Goal: Transaction & Acquisition: Purchase product/service

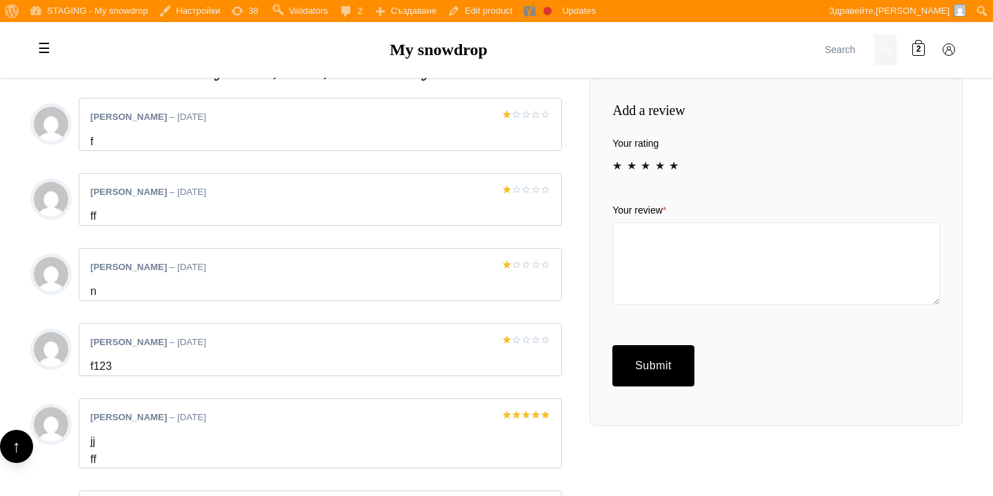
scroll to position [1370, 0]
click at [675, 171] on link "5" at bounding box center [674, 165] width 11 height 11
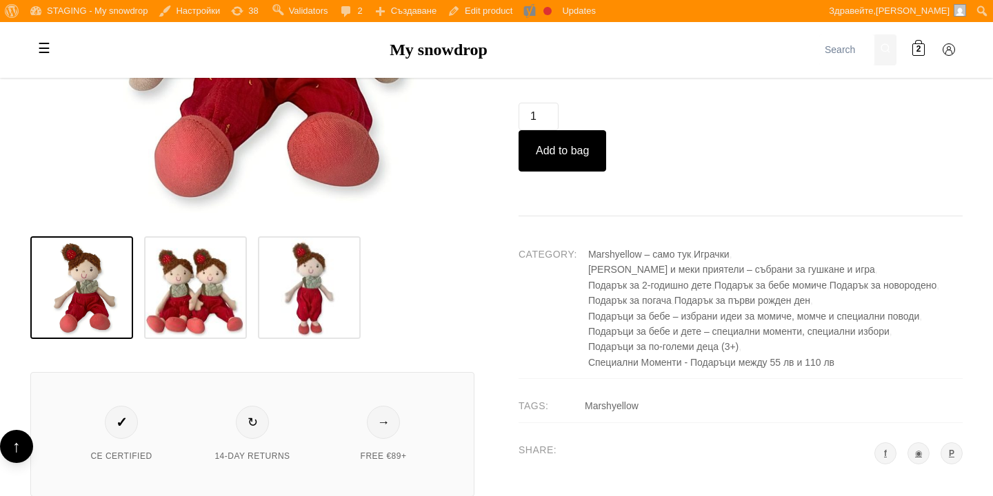
scroll to position [559, 0]
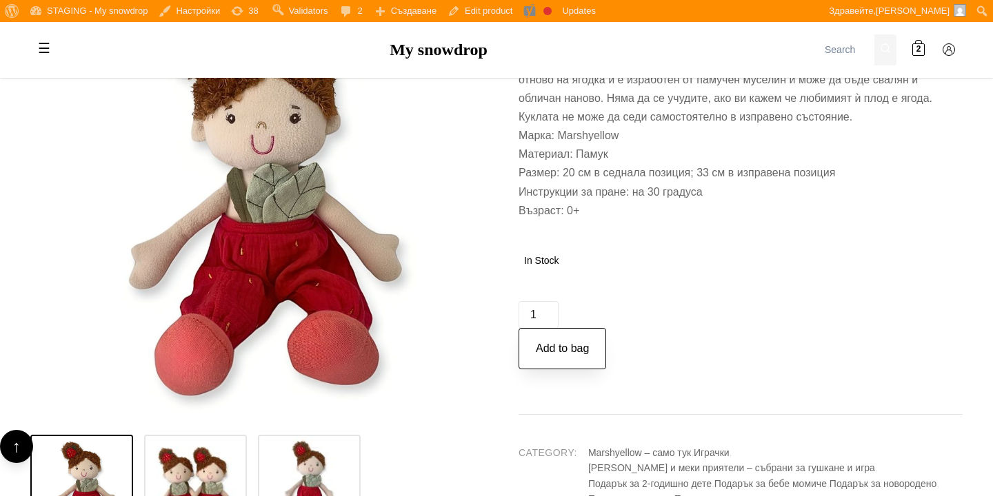
click at [570, 370] on button "Add to bag" at bounding box center [563, 348] width 88 height 41
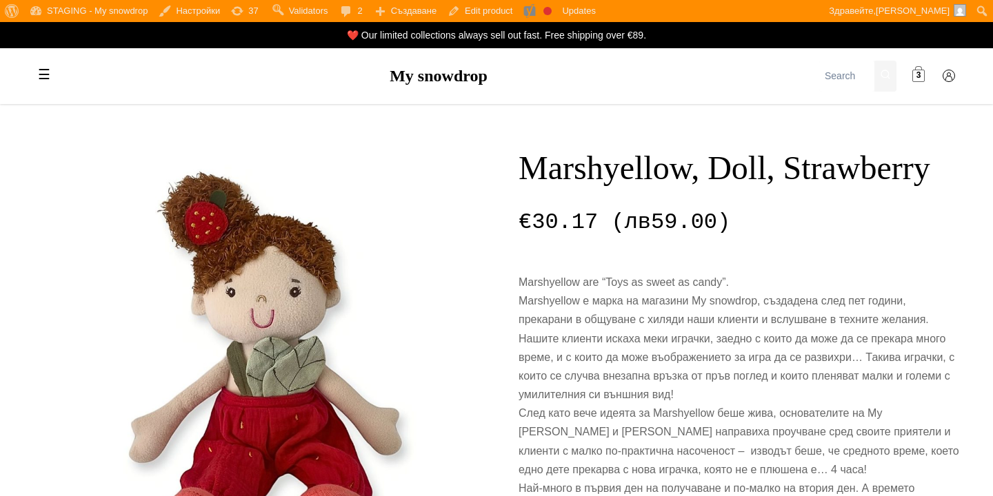
click at [916, 75] on span at bounding box center [918, 76] width 12 height 12
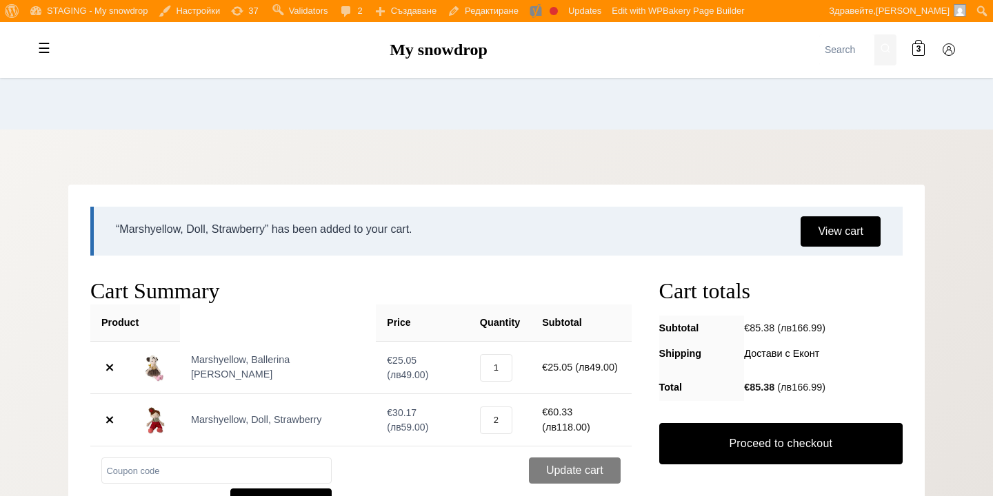
scroll to position [114, 0]
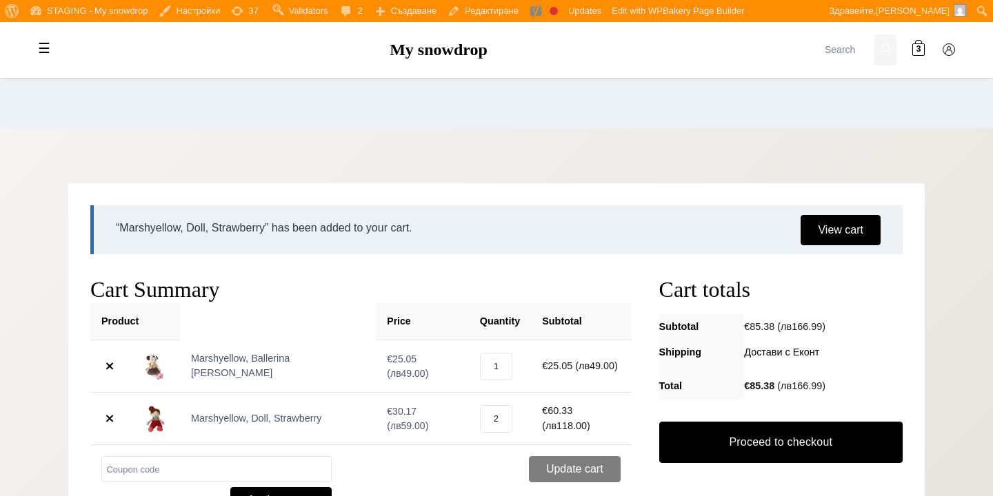
click at [508, 126] on header "Количка" at bounding box center [496, 59] width 856 height 138
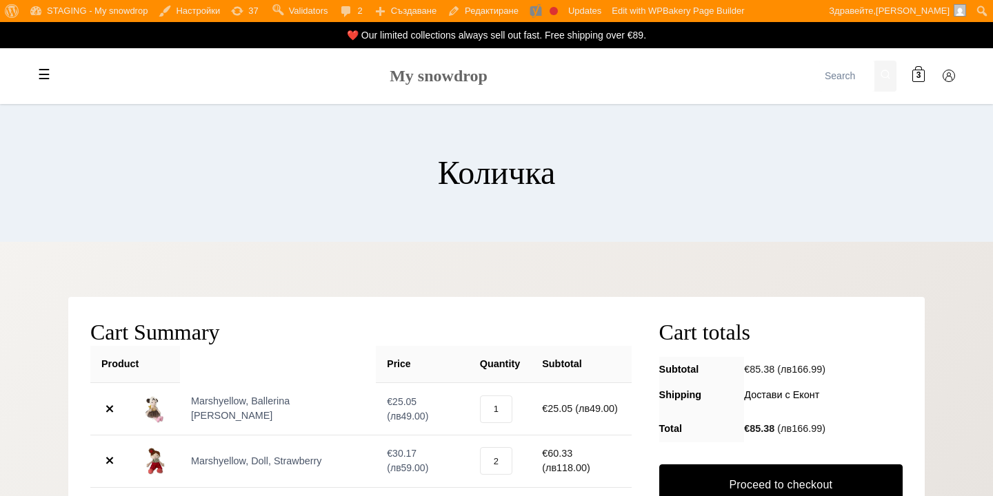
click at [410, 77] on link "My snowdrop" at bounding box center [439, 76] width 98 height 18
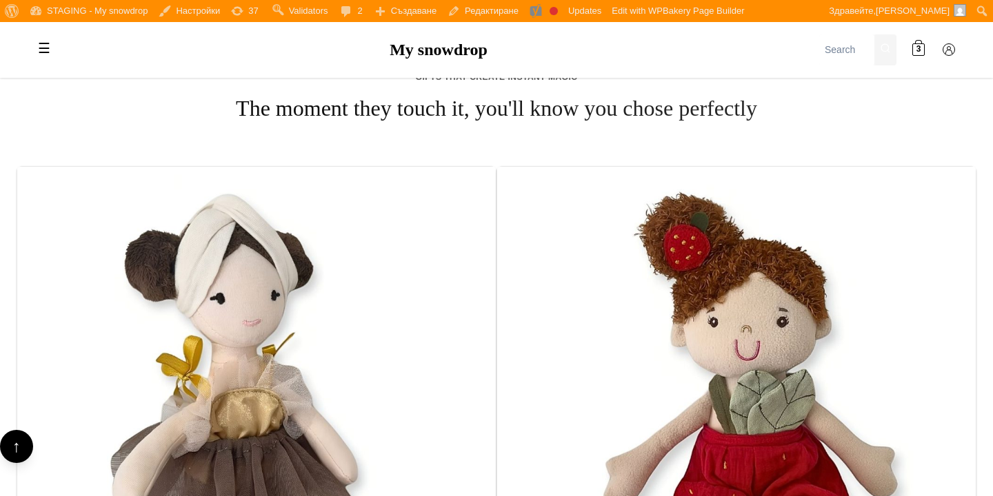
scroll to position [841, 0]
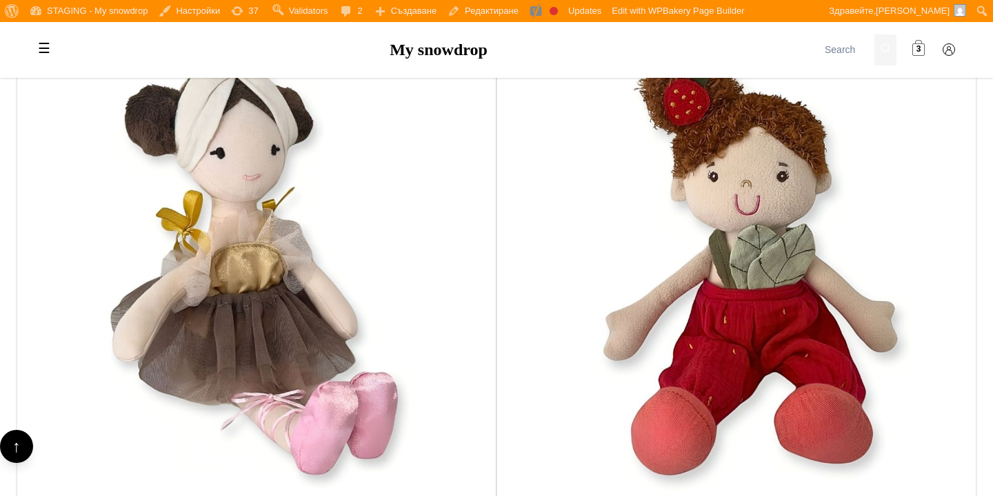
click at [920, 43] on span "3" at bounding box center [918, 49] width 5 height 13
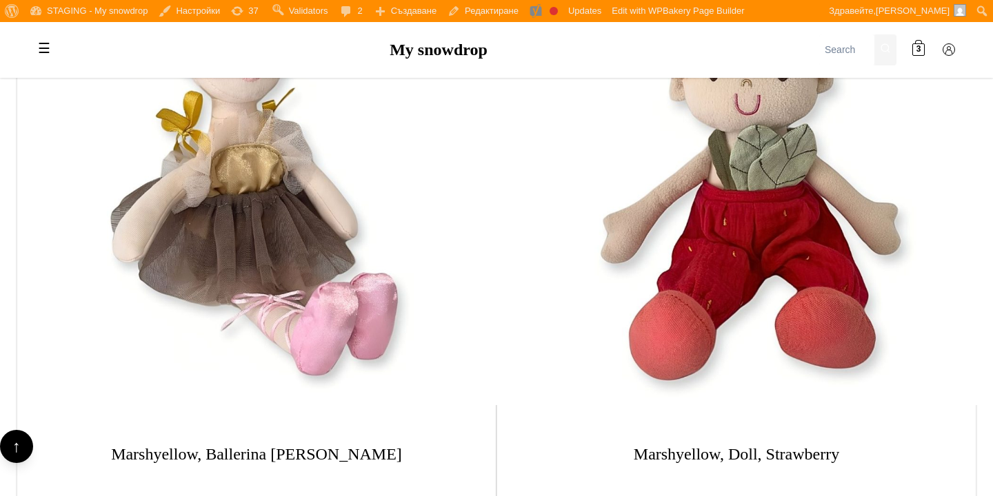
scroll to position [1041, 0]
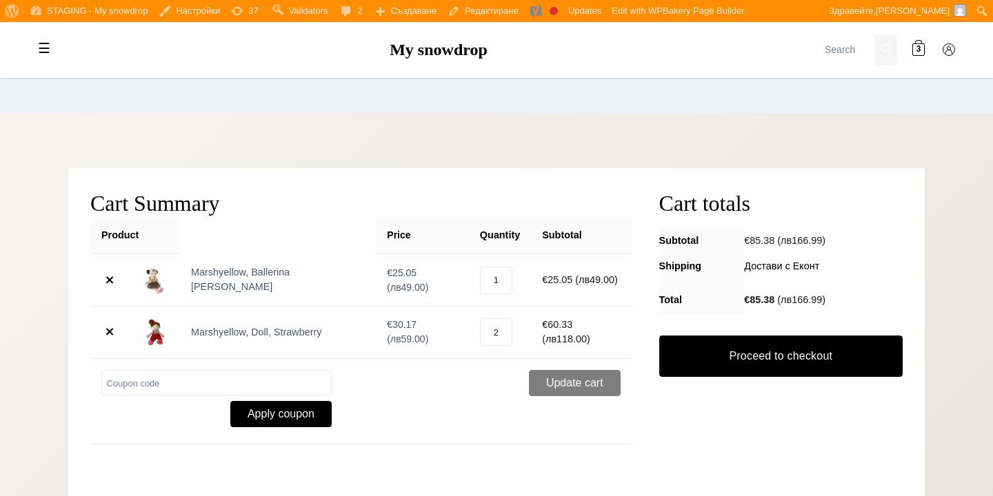
scroll to position [138, 0]
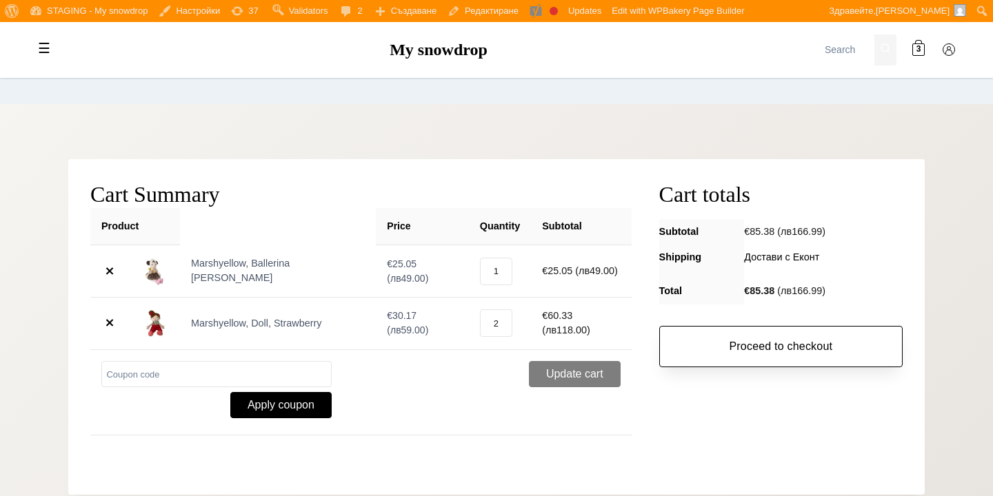
click at [764, 360] on link "Proceed to checkout" at bounding box center [780, 346] width 243 height 41
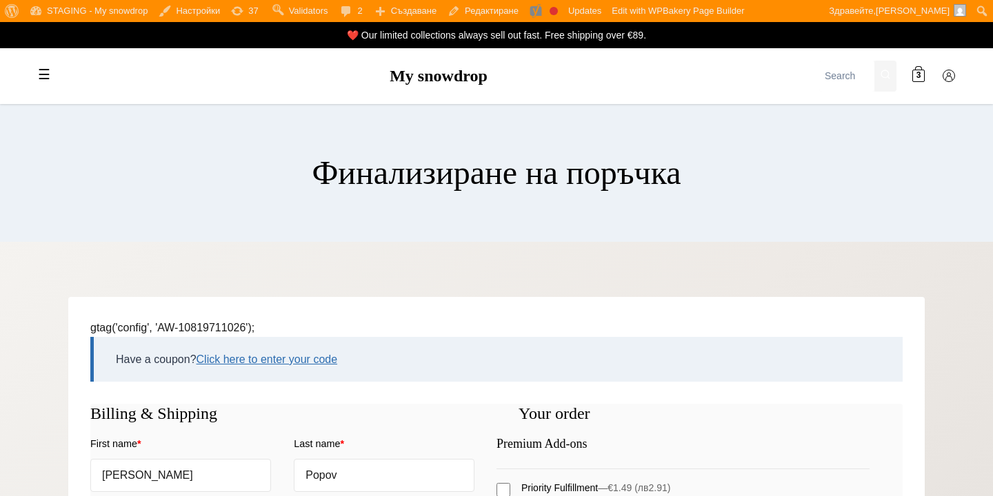
select select "BG-04"
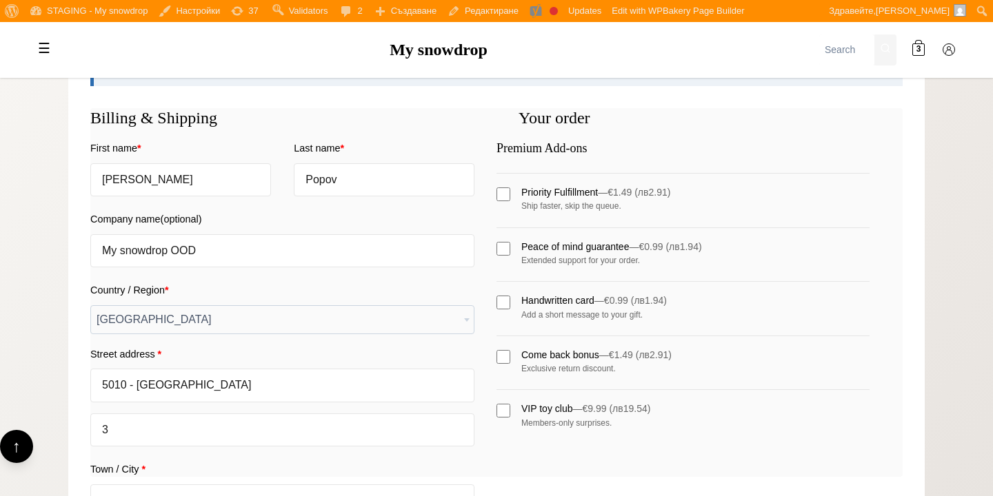
scroll to position [297, 0]
click at [384, 321] on span "[GEOGRAPHIC_DATA]" at bounding box center [282, 319] width 383 height 28
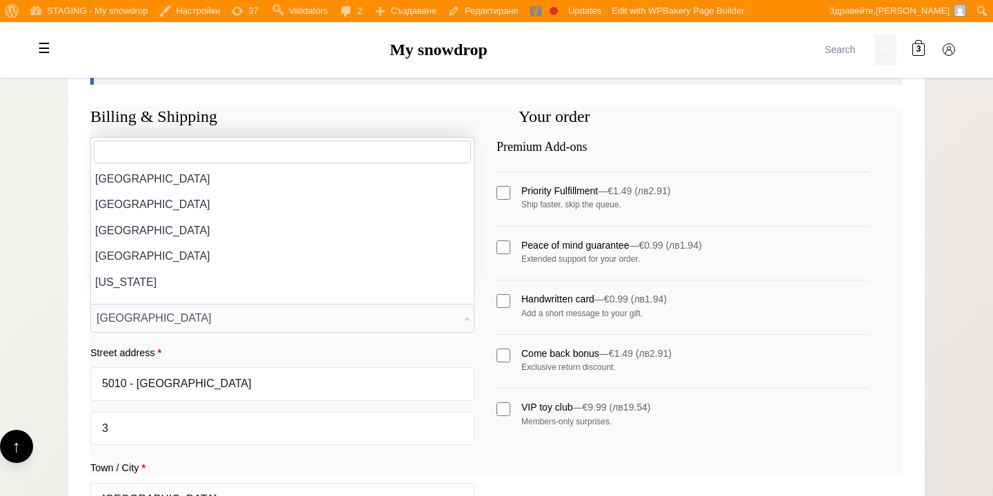
scroll to position [855, 0]
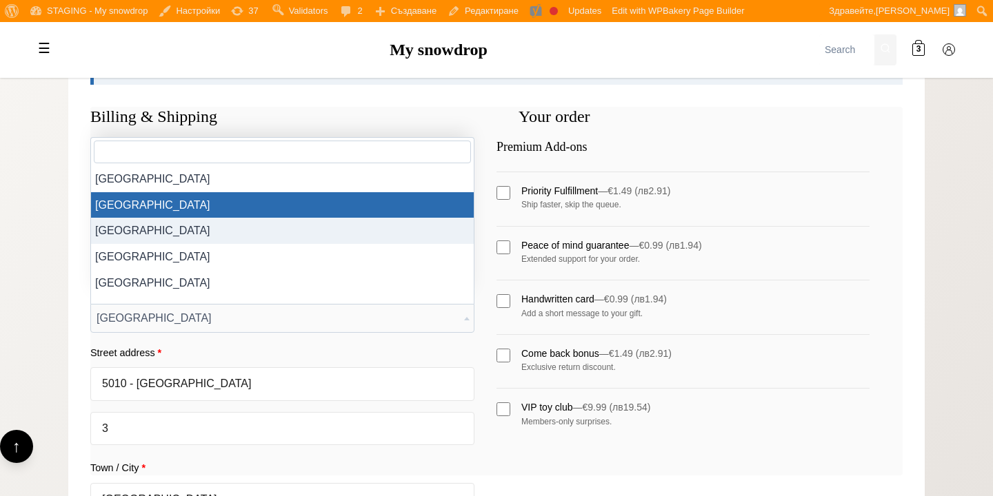
select select "BN"
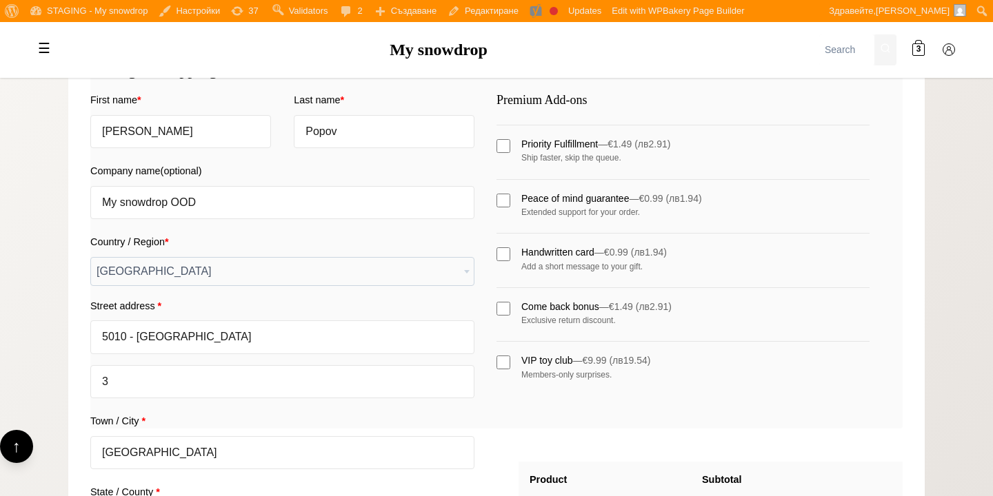
scroll to position [335, 0]
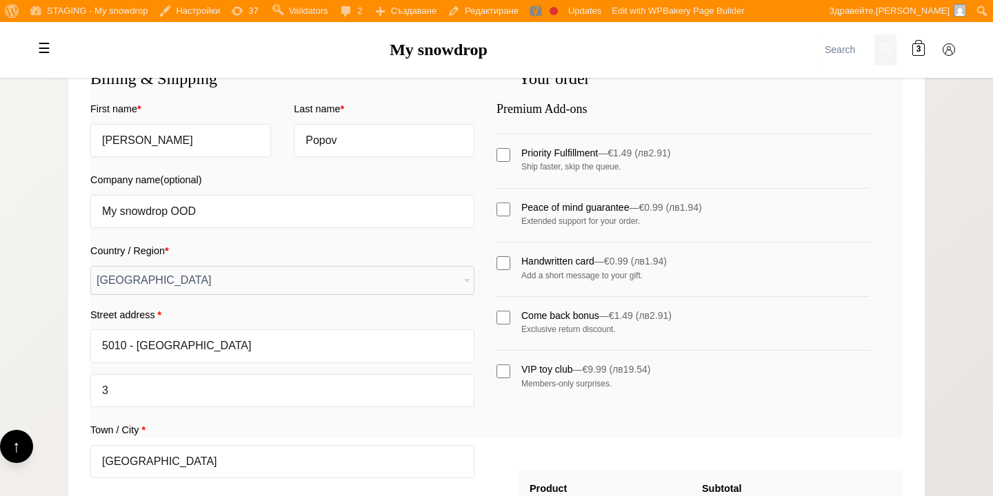
click at [380, 285] on span "[GEOGRAPHIC_DATA]" at bounding box center [282, 281] width 383 height 28
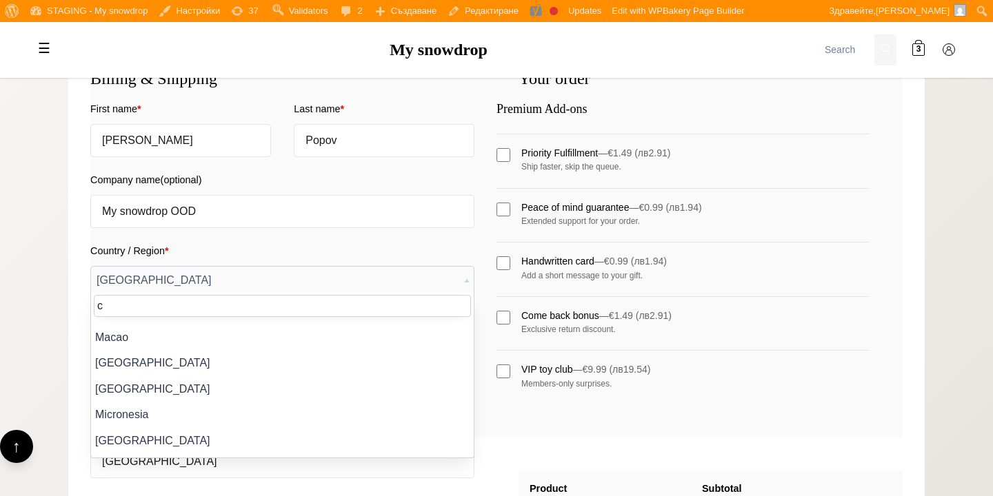
scroll to position [0, 0]
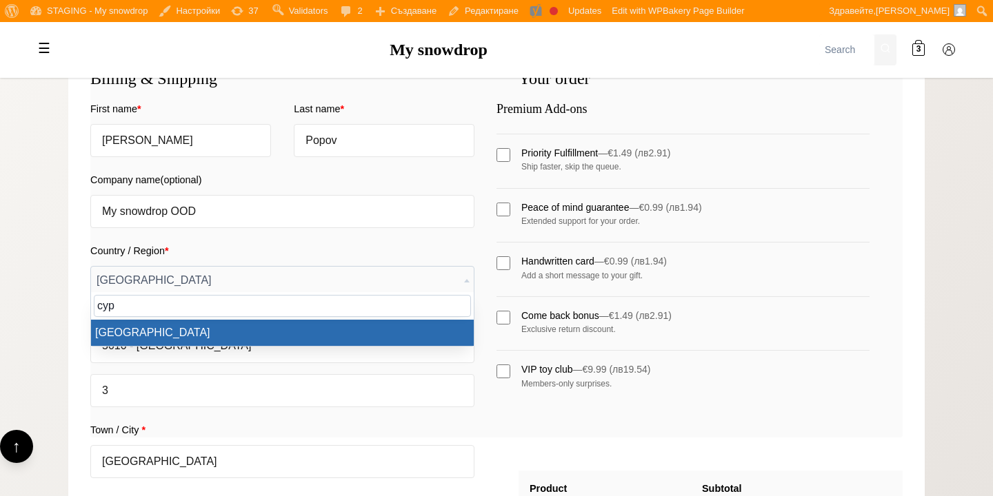
type input "cyp"
select select "CY"
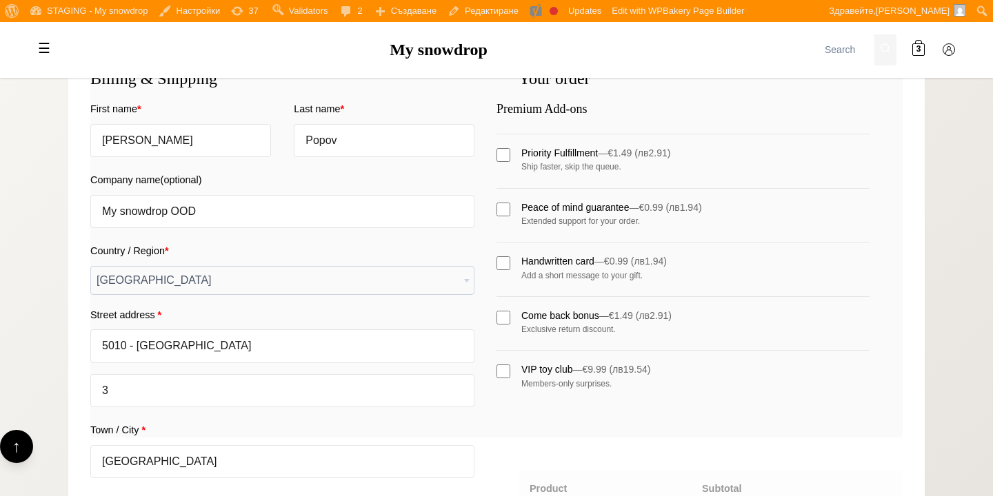
click at [408, 308] on label "Street address *" at bounding box center [282, 315] width 384 height 24
click at [408, 330] on input "5010 - [GEOGRAPHIC_DATA]" at bounding box center [282, 346] width 384 height 33
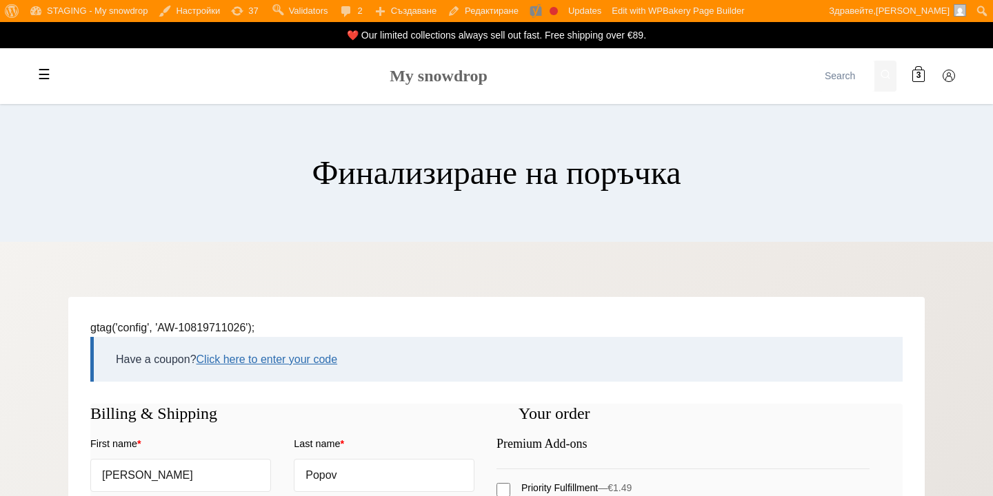
click at [420, 83] on link "My snowdrop" at bounding box center [439, 76] width 98 height 18
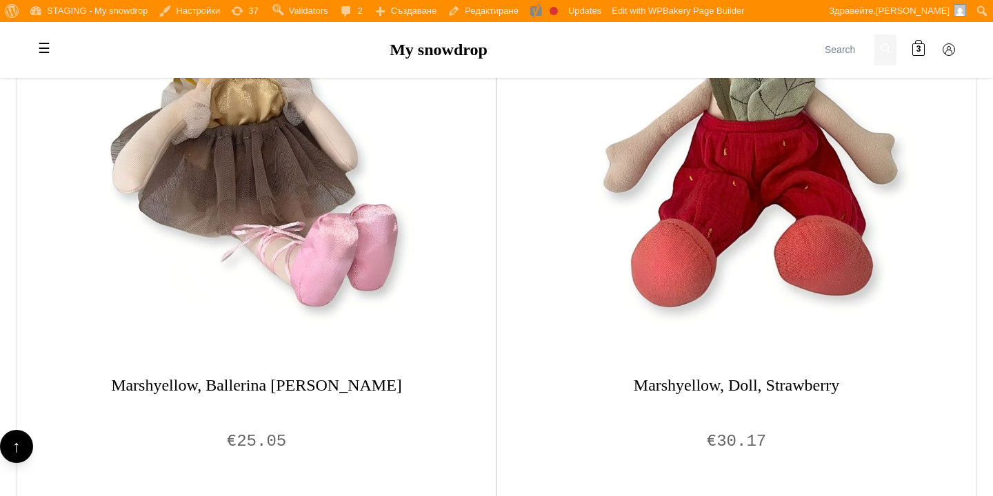
scroll to position [1134, 0]
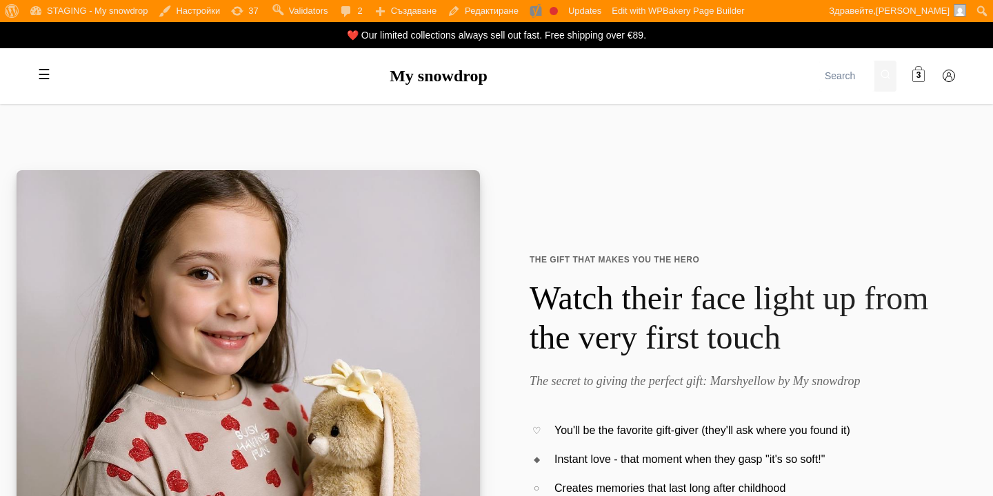
click at [923, 74] on span at bounding box center [918, 76] width 12 height 12
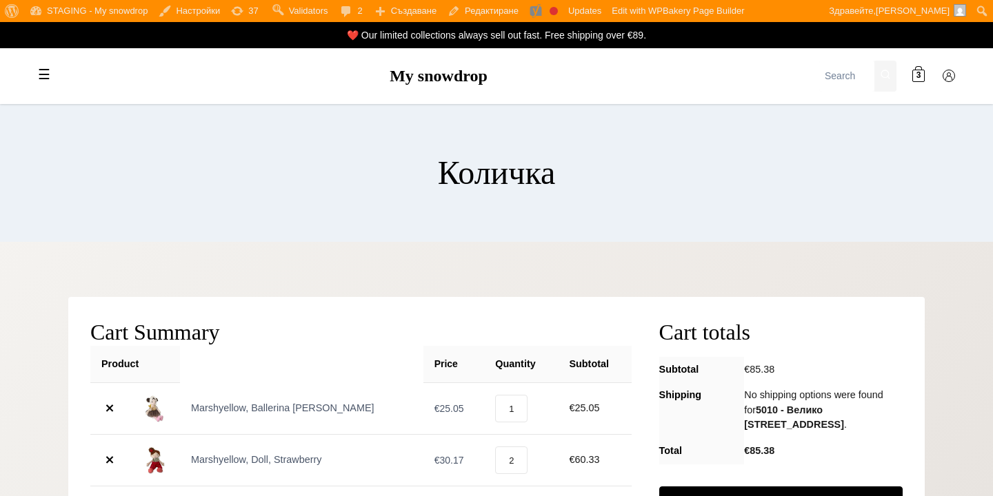
click at [109, 405] on link "×" at bounding box center [109, 409] width 17 height 17
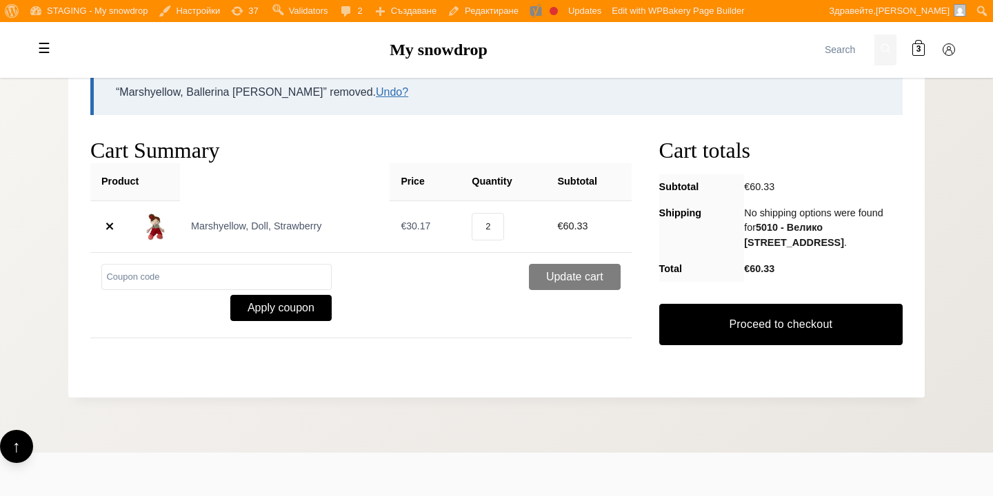
scroll to position [250, 0]
click at [110, 225] on link "×" at bounding box center [109, 226] width 17 height 17
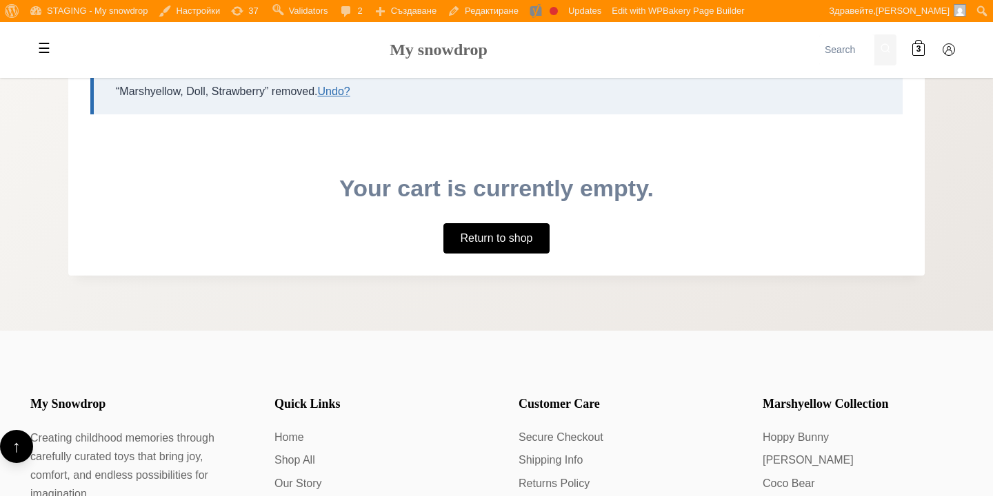
click at [440, 56] on link "My snowdrop" at bounding box center [439, 50] width 98 height 18
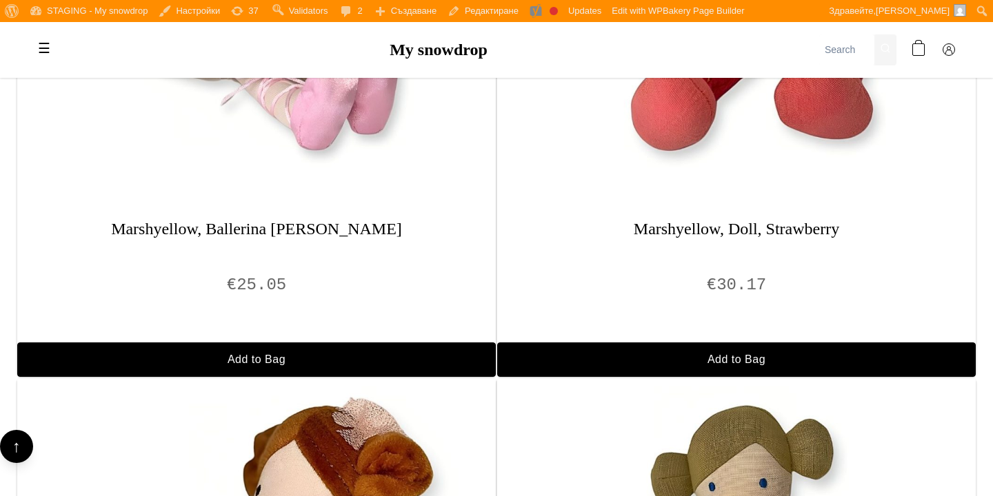
scroll to position [1208, 0]
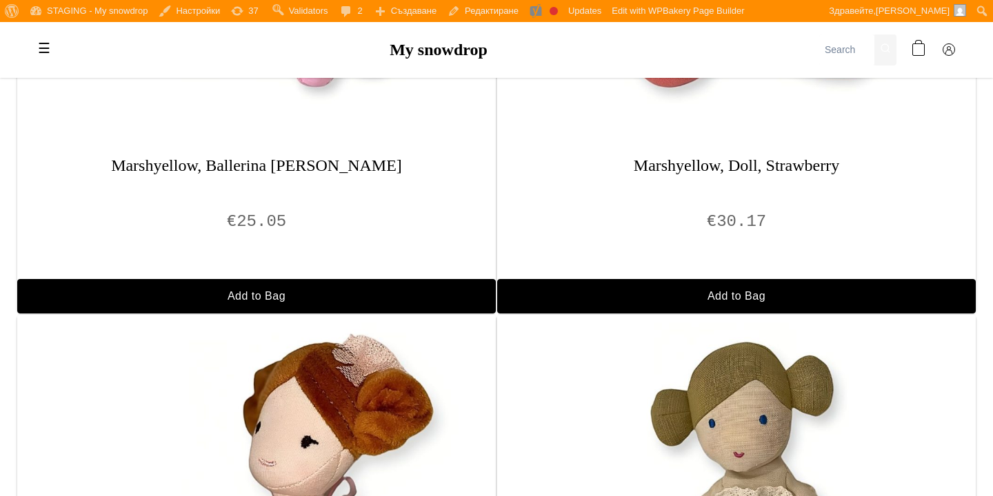
scroll to position [1208, 0]
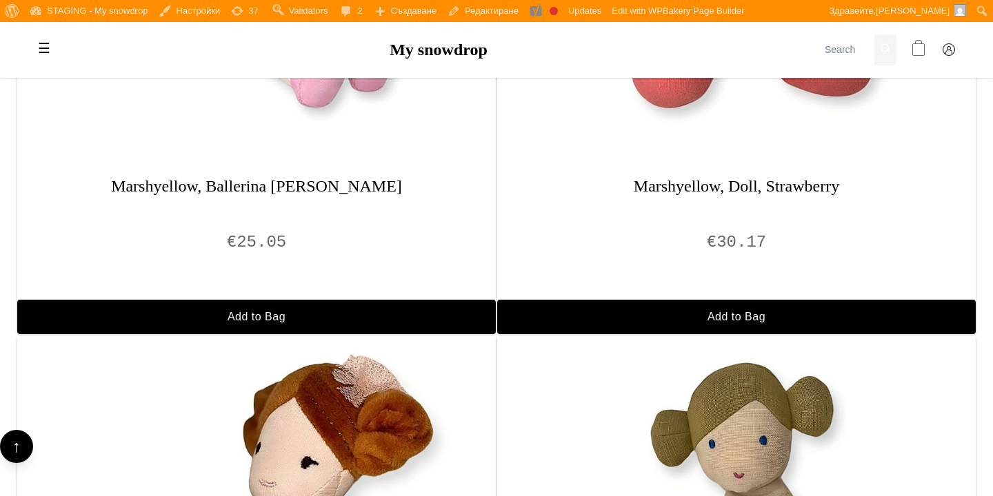
click at [912, 54] on link at bounding box center [919, 50] width 28 height 28
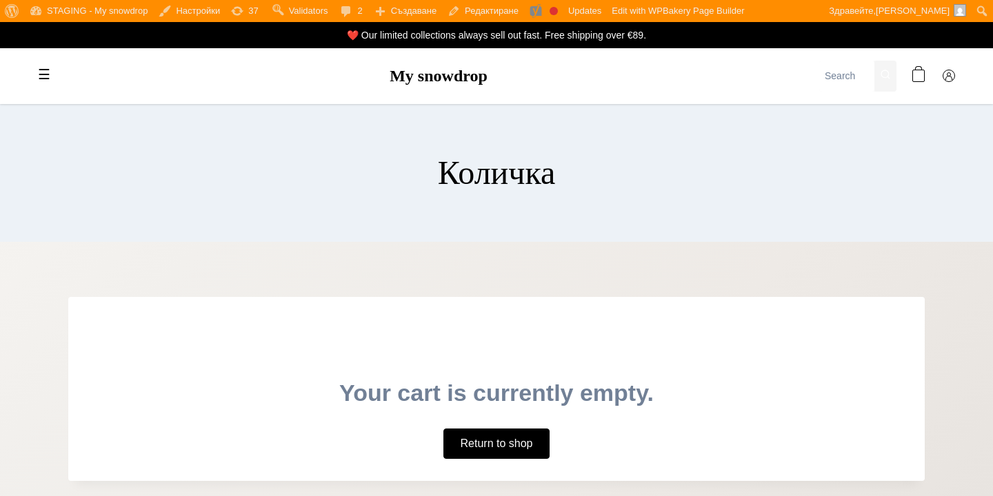
scroll to position [180, 0]
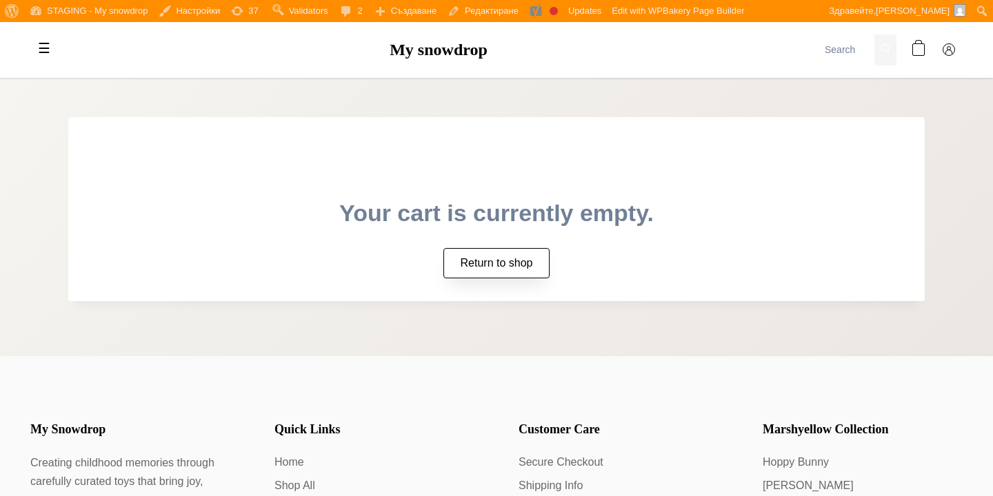
click at [529, 263] on link "Return to shop" at bounding box center [496, 263] width 107 height 30
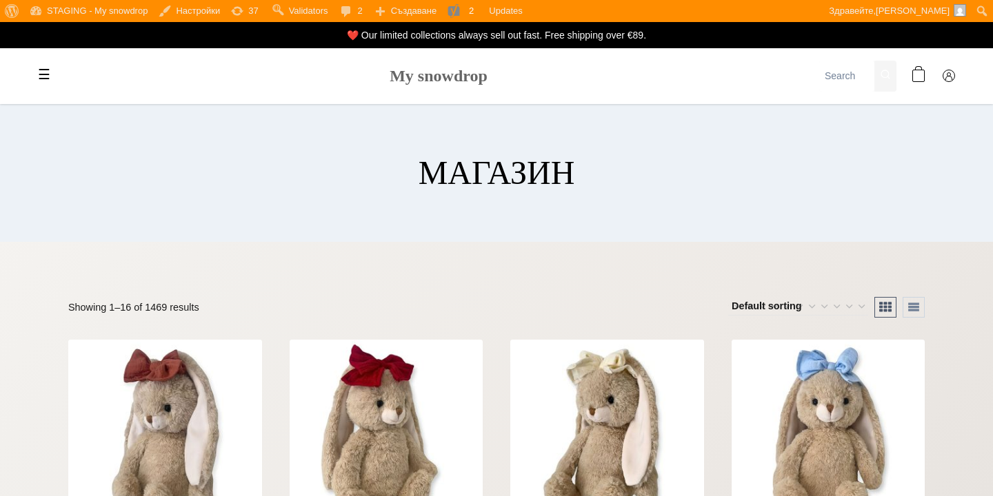
click at [466, 81] on link "My snowdrop" at bounding box center [439, 76] width 98 height 18
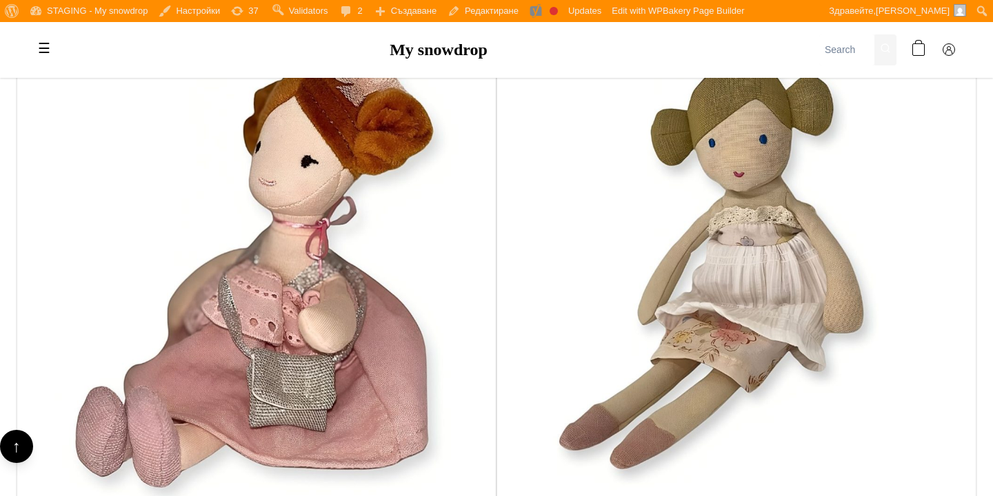
scroll to position [1592, 0]
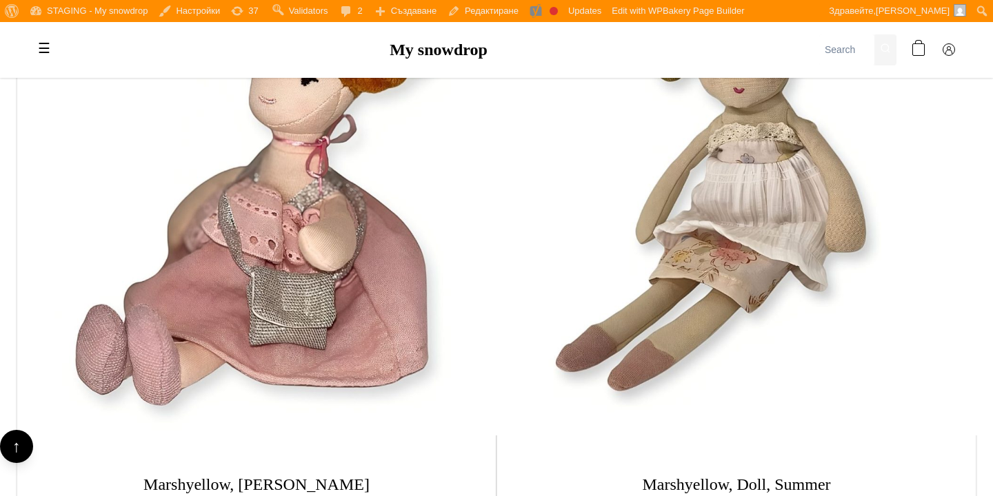
click at [633, 233] on img at bounding box center [736, 192] width 488 height 488
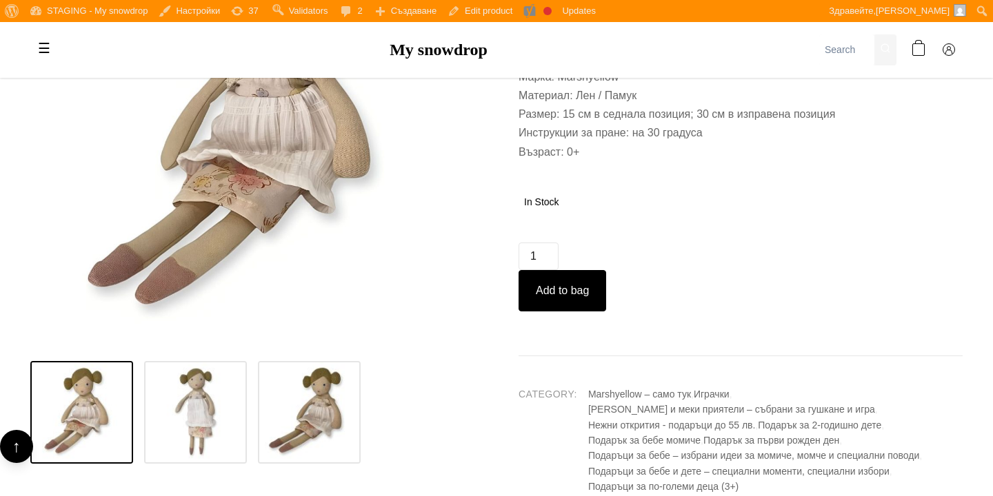
scroll to position [605, 0]
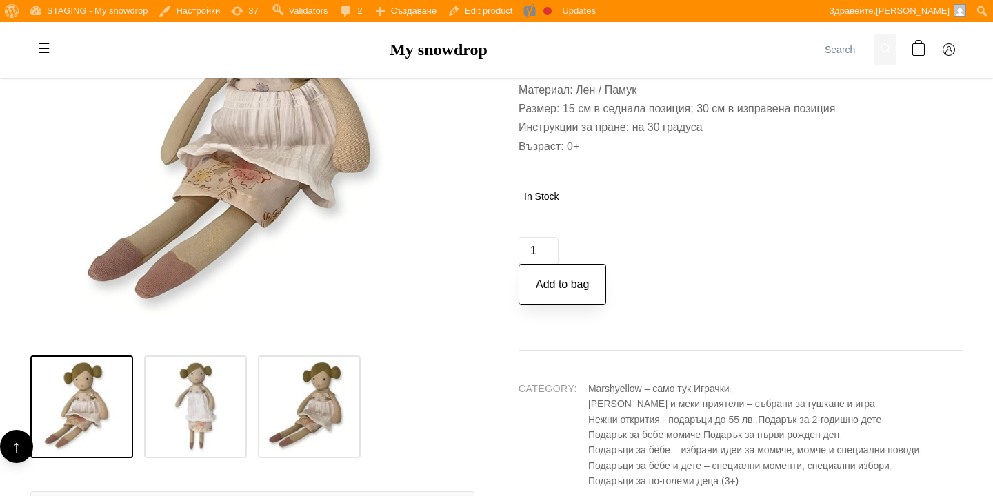
click at [581, 286] on button "Add to bag" at bounding box center [563, 284] width 88 height 41
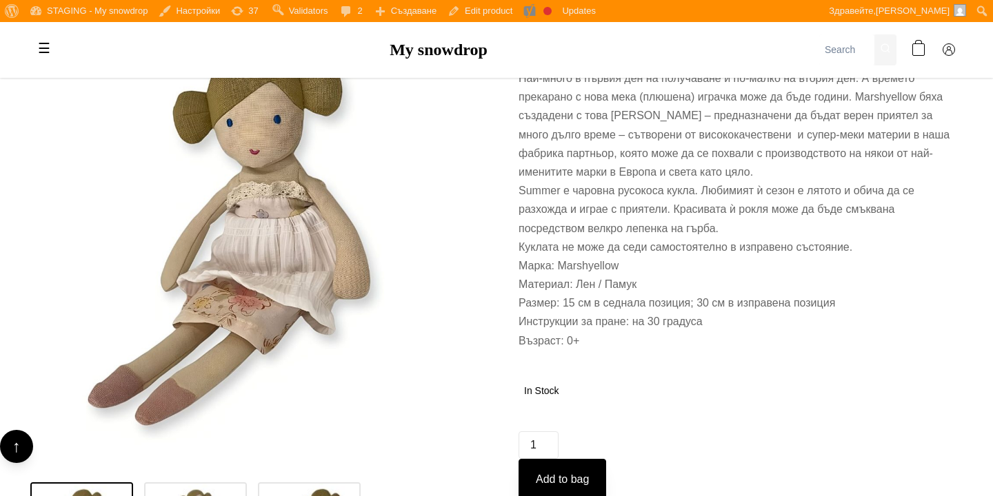
scroll to position [638, 0]
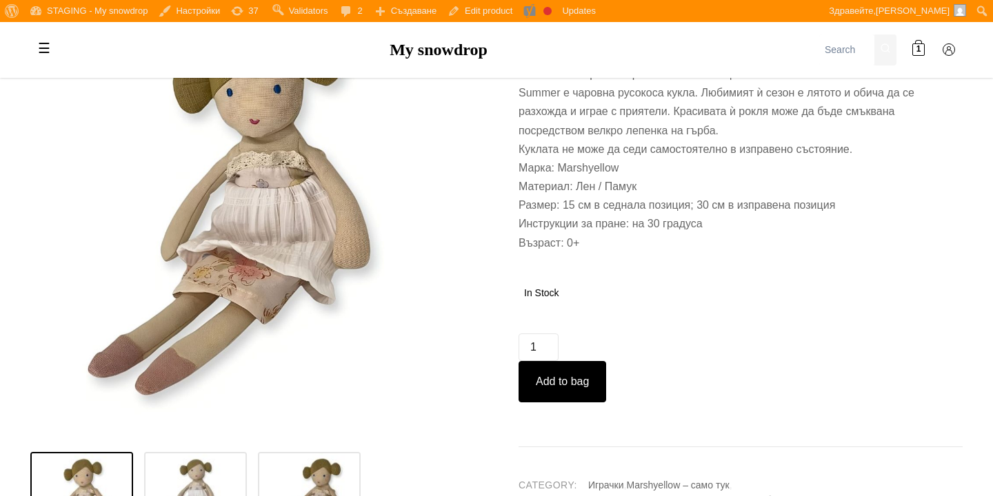
scroll to position [620, 0]
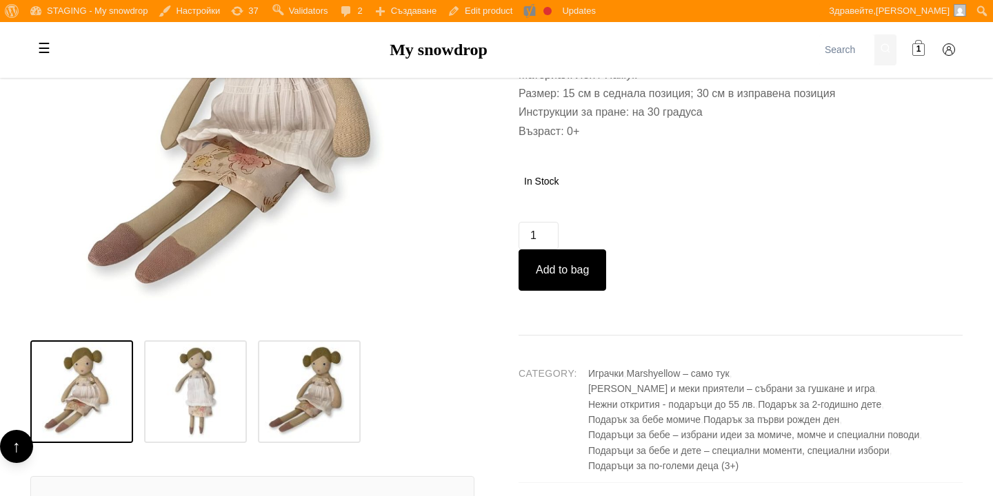
click at [921, 48] on span at bounding box center [918, 49] width 12 height 12
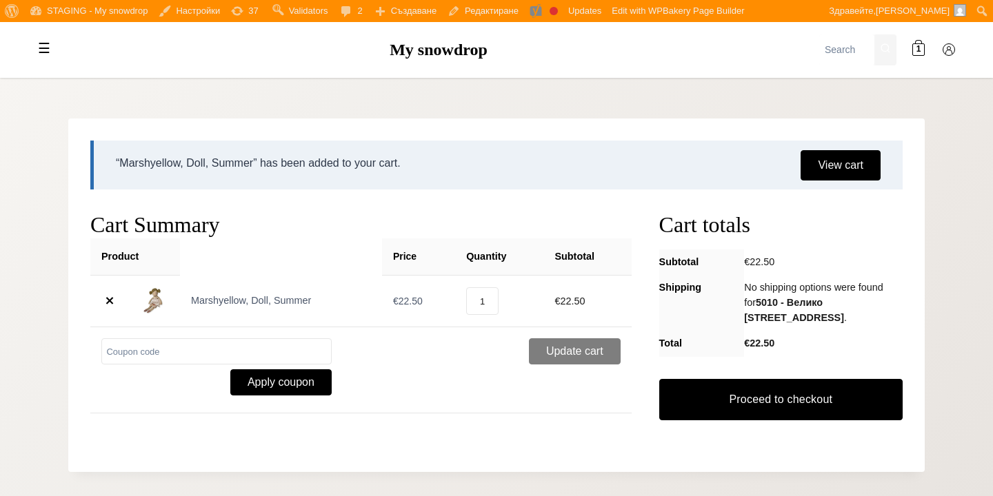
scroll to position [181, 0]
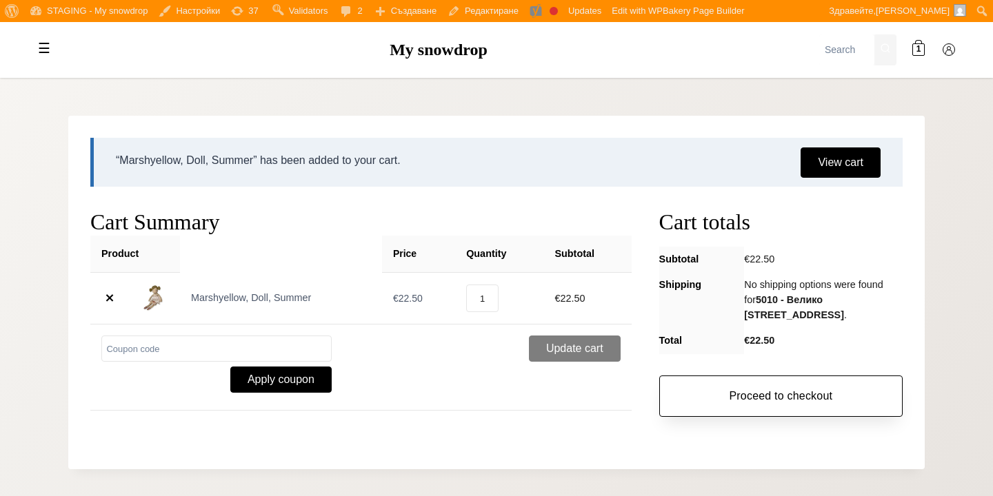
click at [760, 410] on link "Proceed to checkout" at bounding box center [780, 396] width 243 height 41
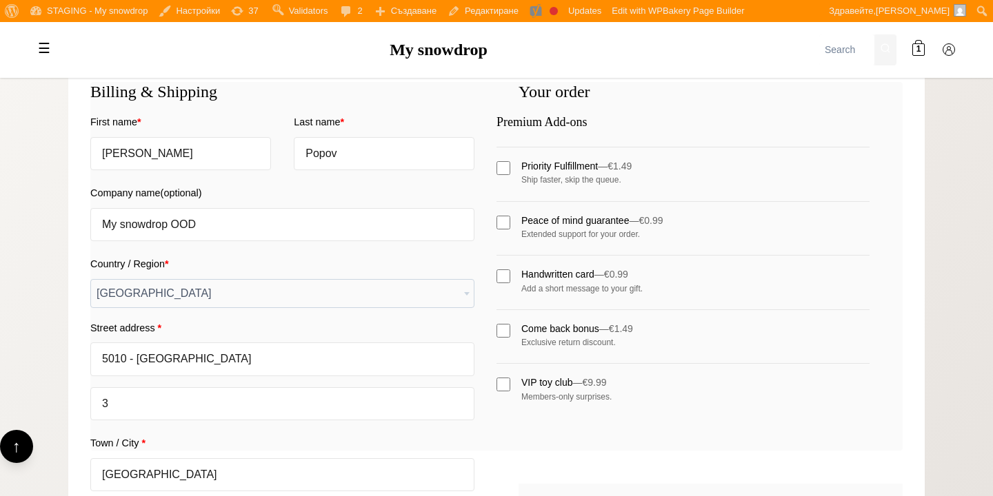
scroll to position [325, 0]
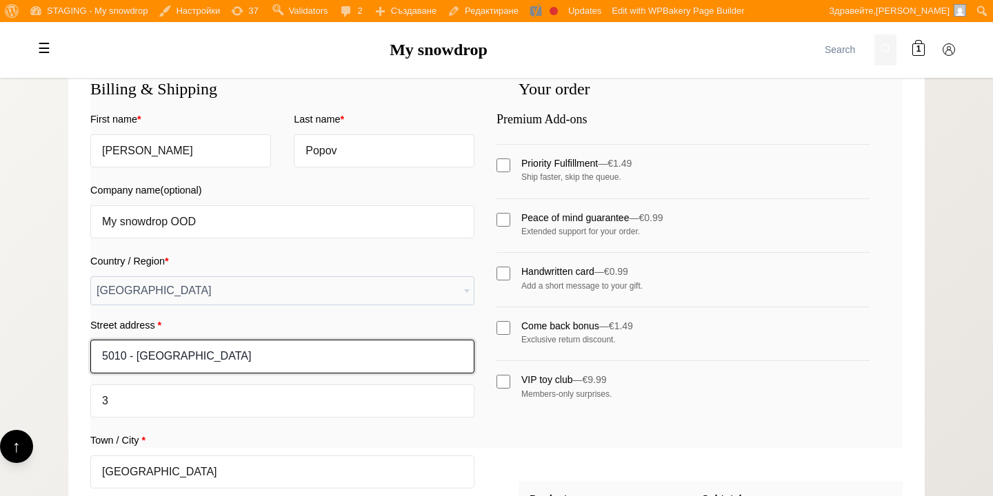
click at [341, 349] on input "5010 - [GEOGRAPHIC_DATA]" at bounding box center [282, 356] width 384 height 33
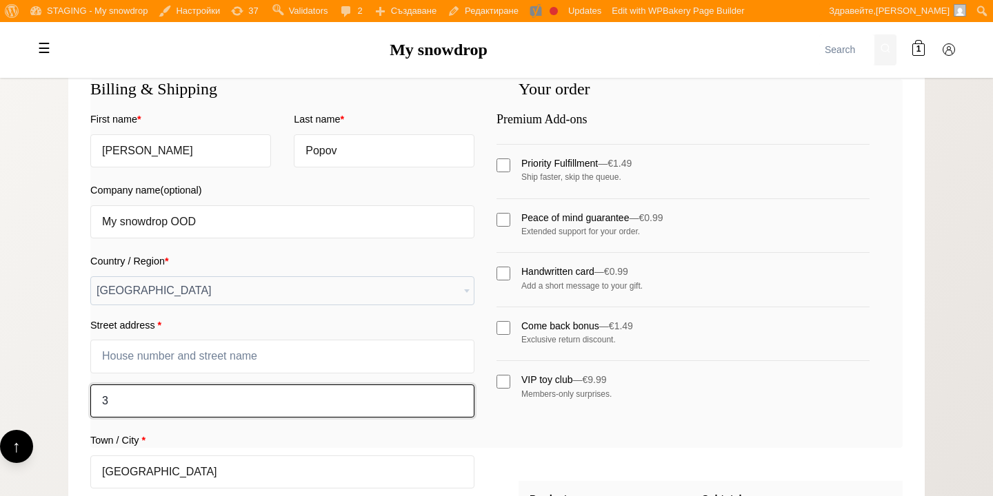
click at [347, 408] on input "3" at bounding box center [282, 401] width 384 height 33
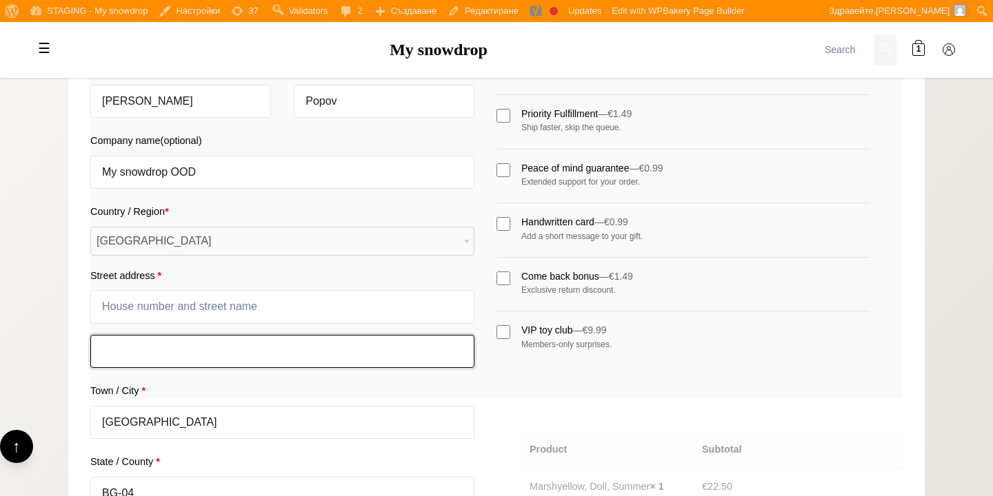
scroll to position [379, 0]
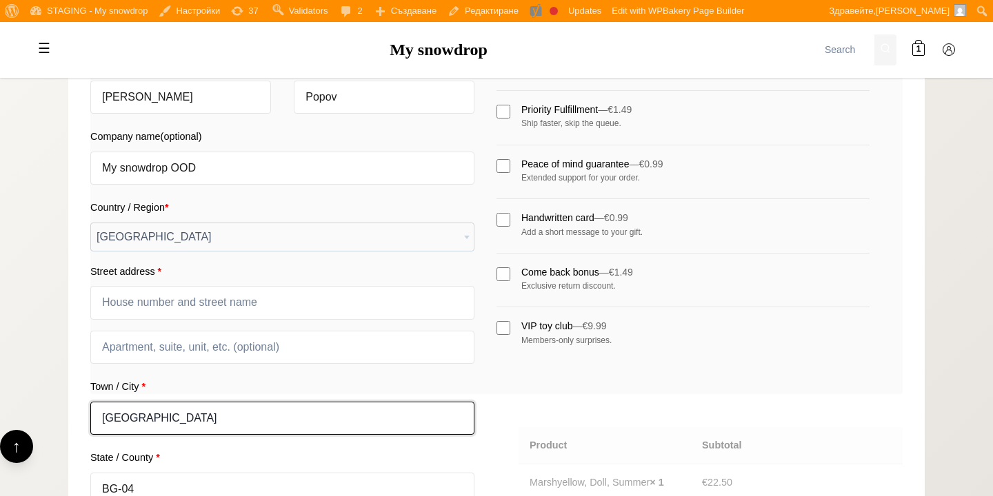
click at [345, 417] on input "[GEOGRAPHIC_DATA]" at bounding box center [282, 418] width 384 height 33
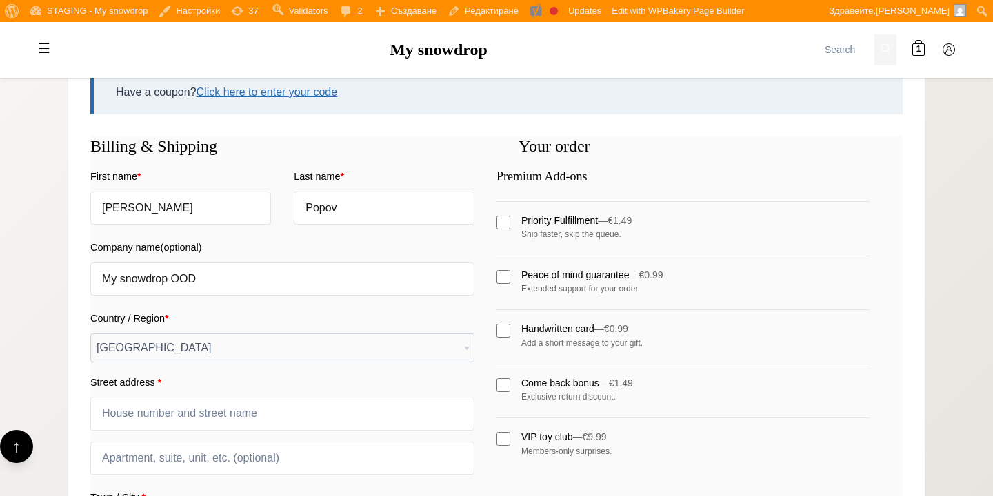
scroll to position [219, 0]
